Goal: Find specific page/section

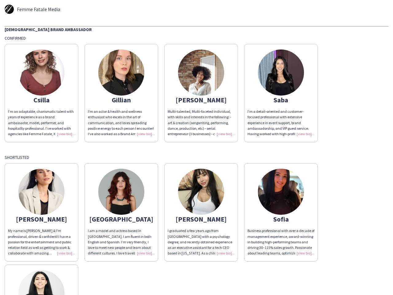
click at [196, 147] on div "[DEMOGRAPHIC_DATA] Brand Ambassador Confirmed Csilla I’m an adaptable, charisma…" at bounding box center [197, 194] width 384 height 337
click at [41, 93] on img at bounding box center [41, 72] width 46 height 46
click at [121, 93] on img at bounding box center [121, 72] width 46 height 46
click at [201, 93] on img at bounding box center [201, 72] width 46 height 46
click at [281, 93] on img at bounding box center [281, 72] width 46 height 46
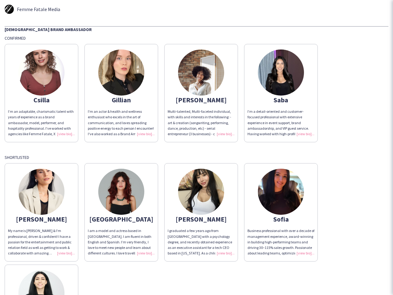
click at [41, 212] on img at bounding box center [41, 191] width 46 height 46
click at [121, 212] on img at bounding box center [121, 191] width 46 height 46
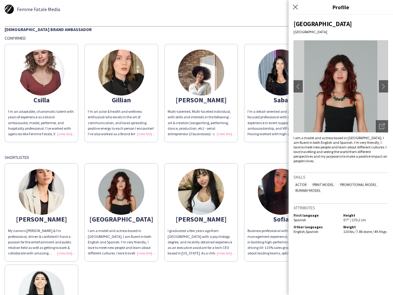
click at [201, 212] on img at bounding box center [201, 191] width 46 height 46
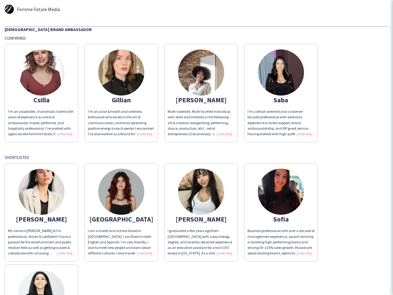
click at [281, 212] on img at bounding box center [281, 191] width 46 height 46
click at [41, 279] on img at bounding box center [41, 293] width 46 height 46
